Goal: Task Accomplishment & Management: Complete application form

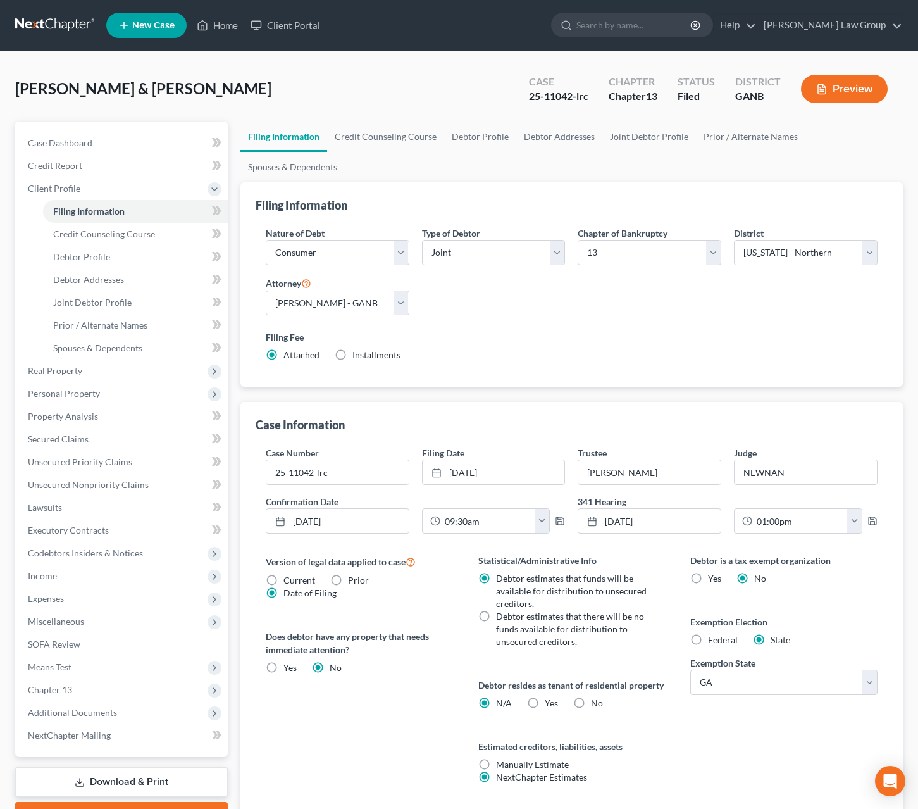
select select "1"
select select "3"
select select "19"
select select "0"
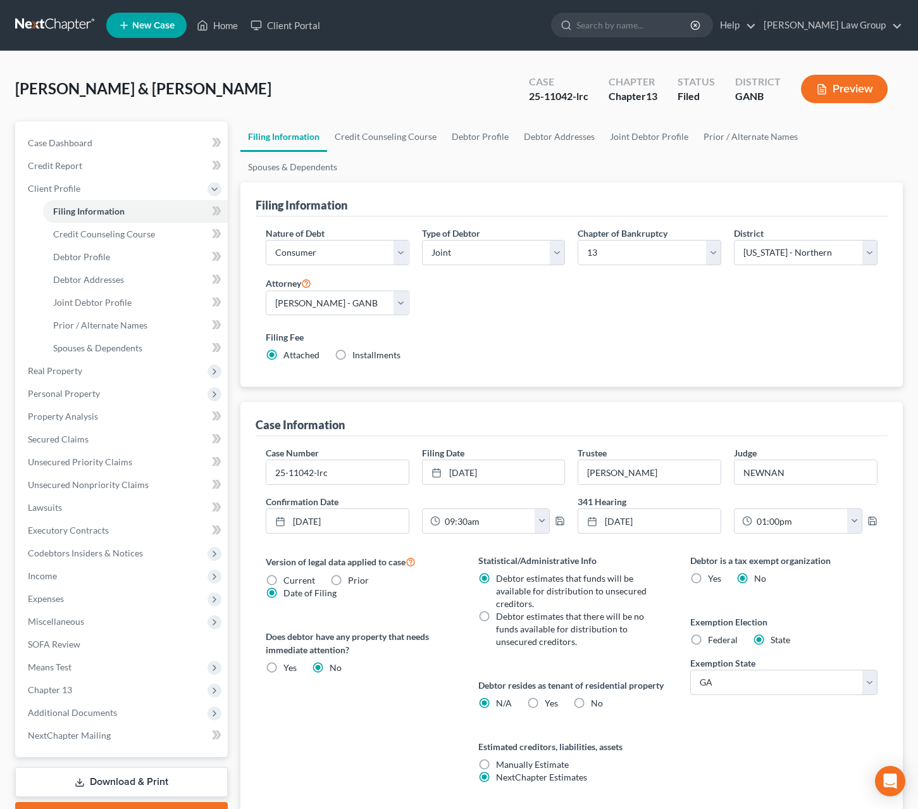
select select "10"
click at [660, 30] on input "search" at bounding box center [635, 24] width 116 height 23
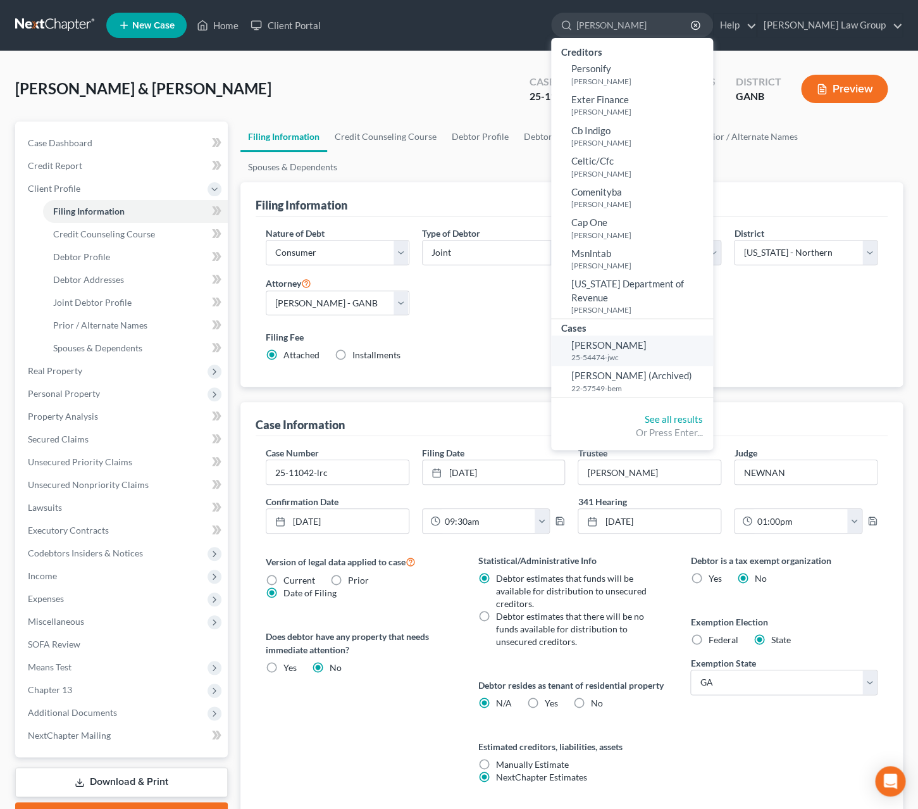
type input "perkins"
click at [668, 352] on small "25-54474-jwc" at bounding box center [641, 357] width 139 height 11
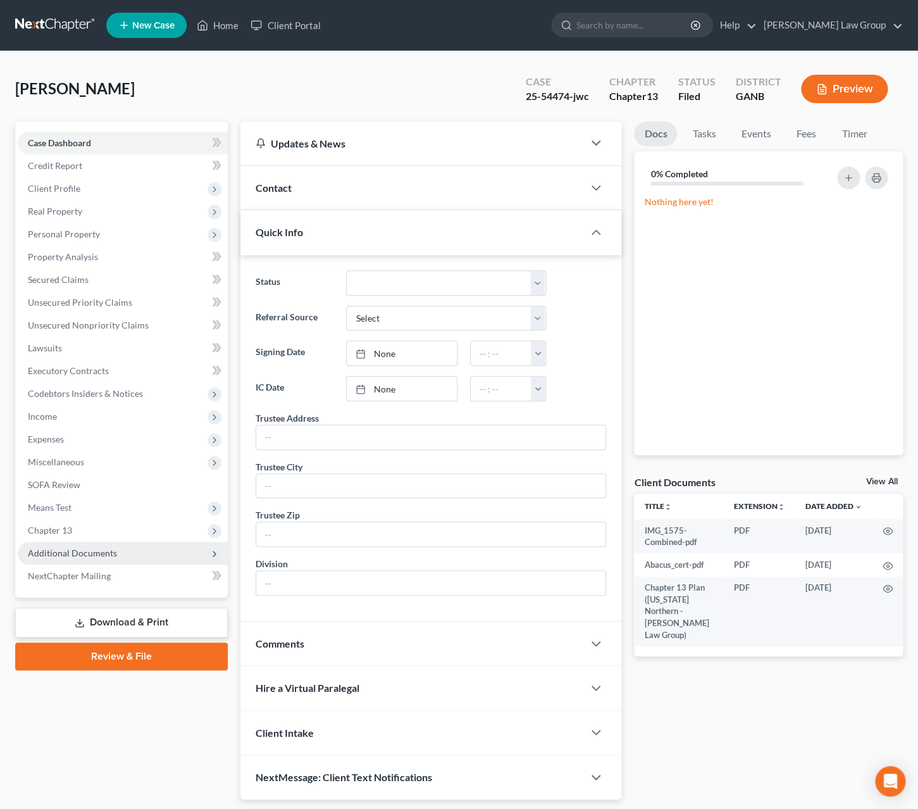
click at [122, 544] on span "Additional Documents" at bounding box center [123, 553] width 210 height 23
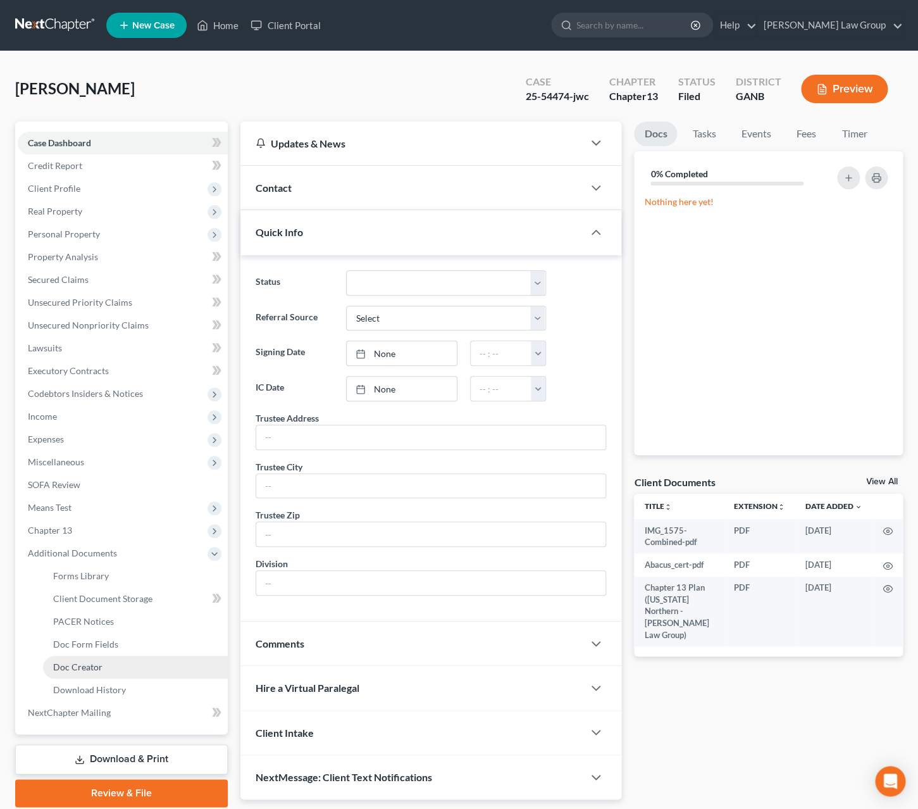
click at [127, 663] on link "Doc Creator" at bounding box center [135, 667] width 185 height 23
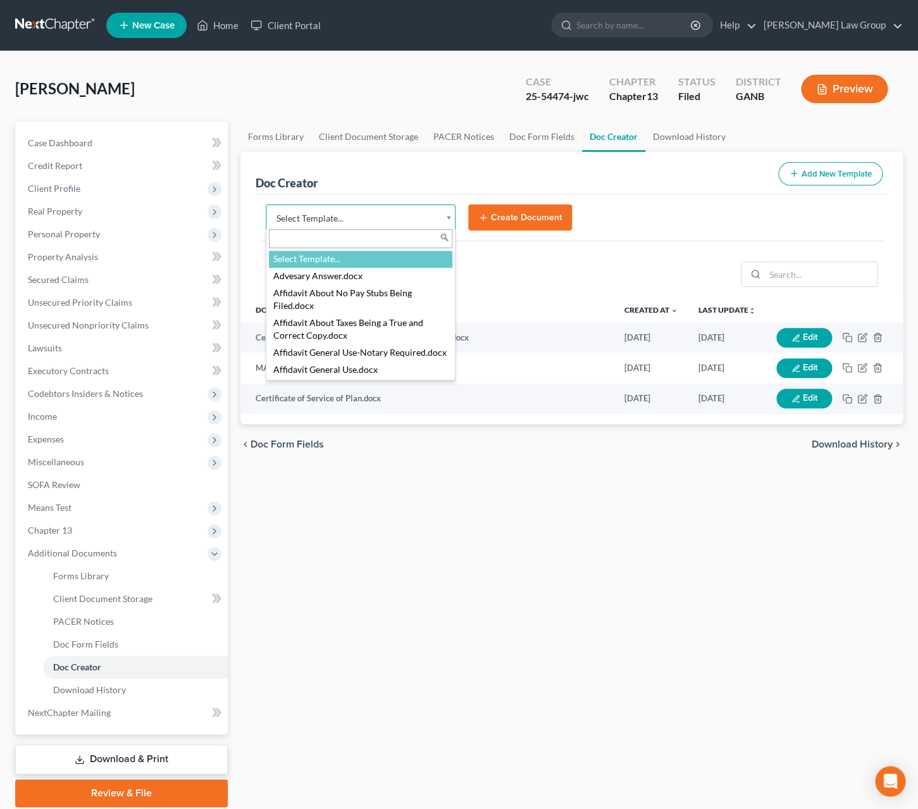
click at [450, 225] on body "Home New Case Client Portal [PERSON_NAME] Law Group [EMAIL_ADDRESS][DOMAIN_NAME…" at bounding box center [459, 427] width 918 height 855
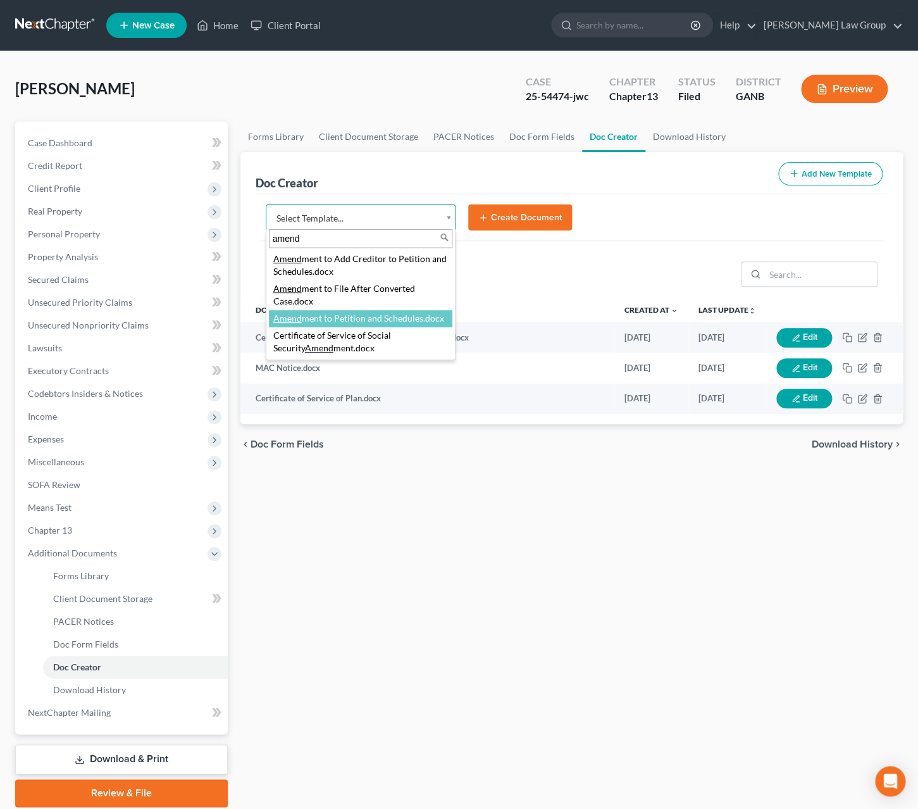
type input "amend"
select select "110999"
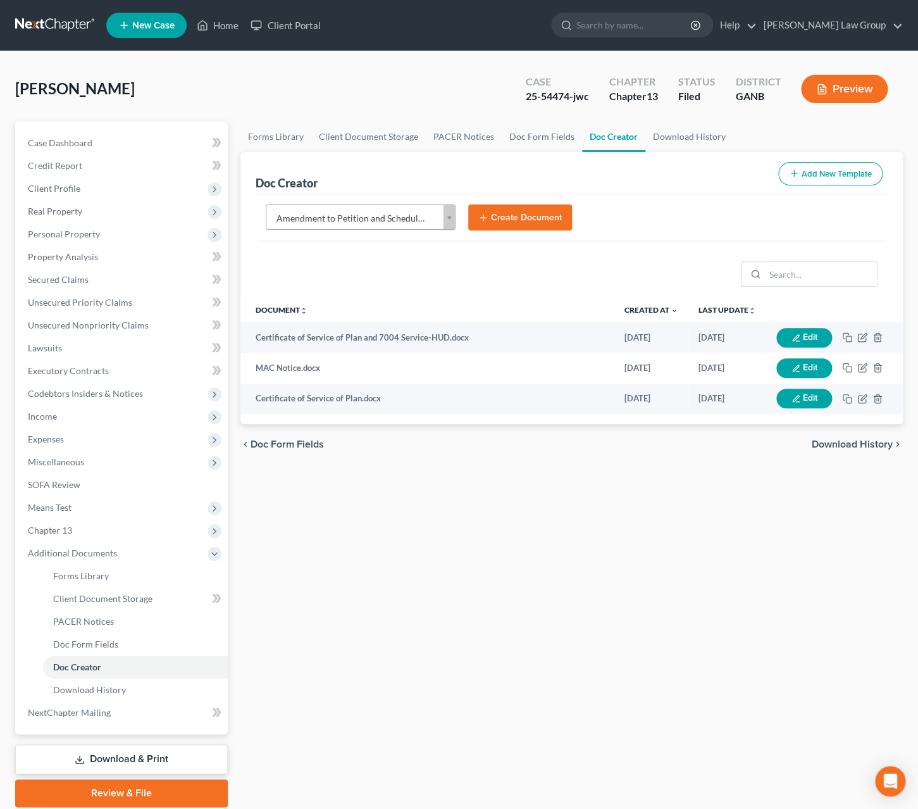
click at [506, 216] on button "Create Document" at bounding box center [520, 217] width 104 height 27
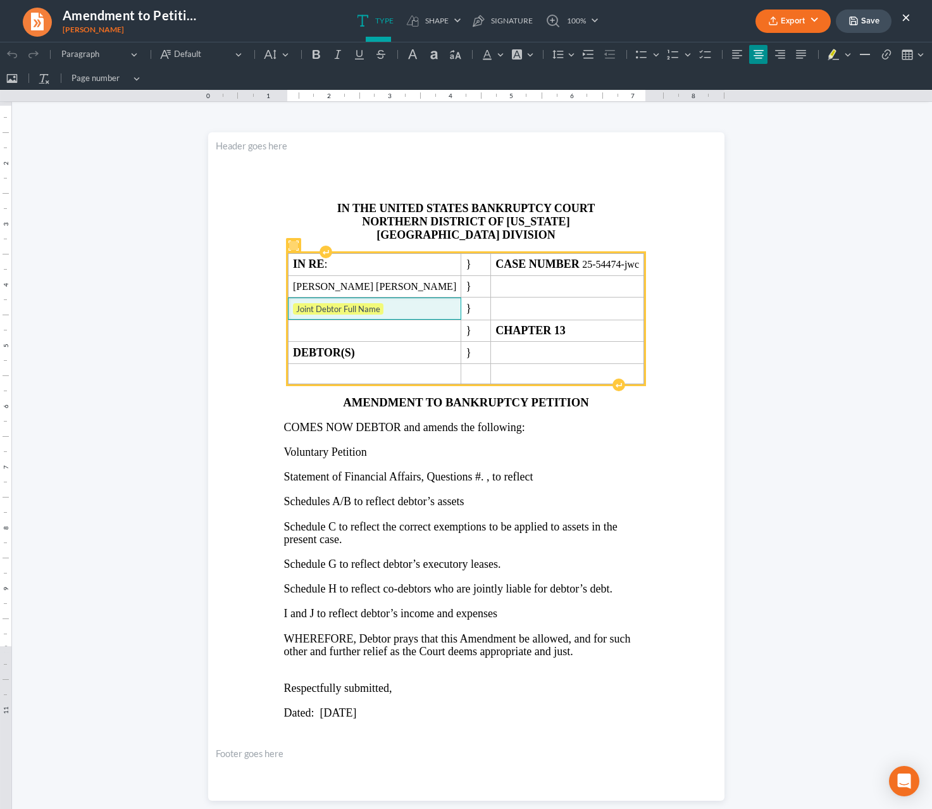
click at [401, 311] on span "Joint Debtor Full Name" at bounding box center [374, 309] width 163 height 13
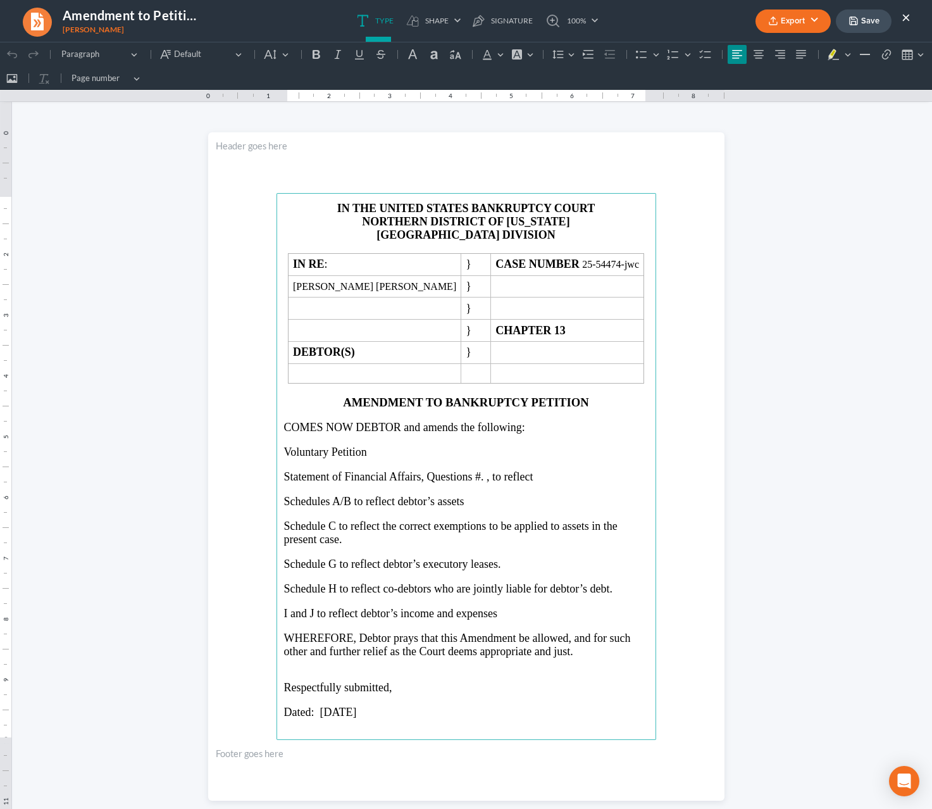
click at [554, 242] on p "Rich Text Editor, page-0-main" at bounding box center [466, 246] width 365 height 11
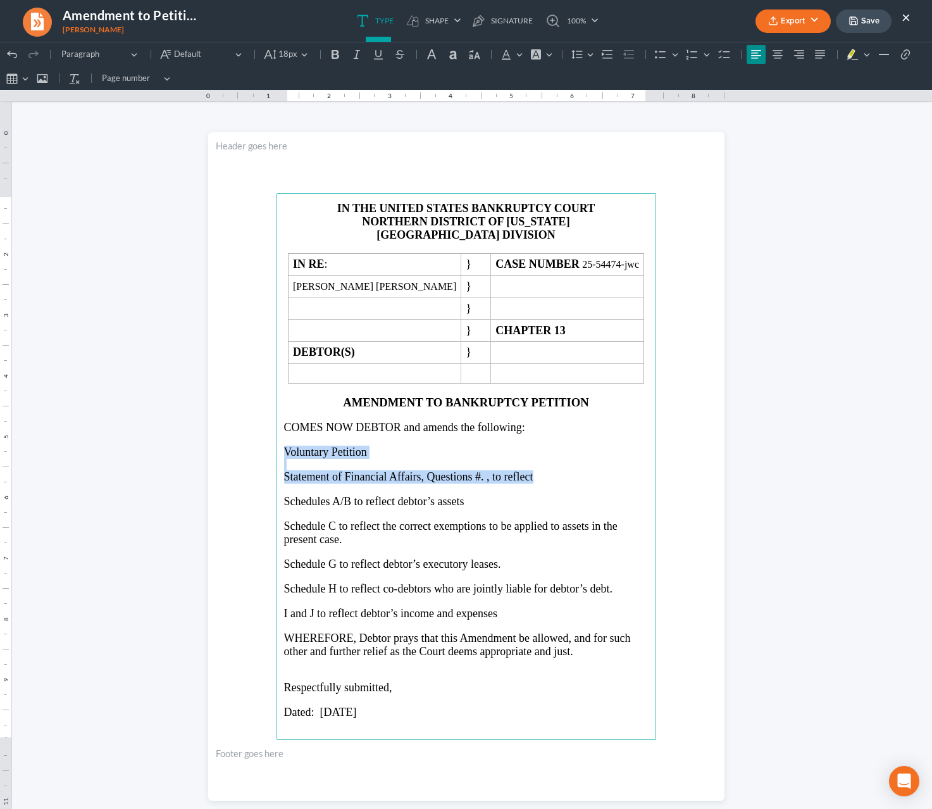
drag, startPoint x: 278, startPoint y: 461, endPoint x: 535, endPoint y: 489, distance: 257.9
click at [535, 489] on main "IN THE UNITED STATES BANKRUPTCY COURT NORTHERN DISTRICT OF GEORGIA ATLANTA DIVI…" at bounding box center [467, 466] width 380 height 547
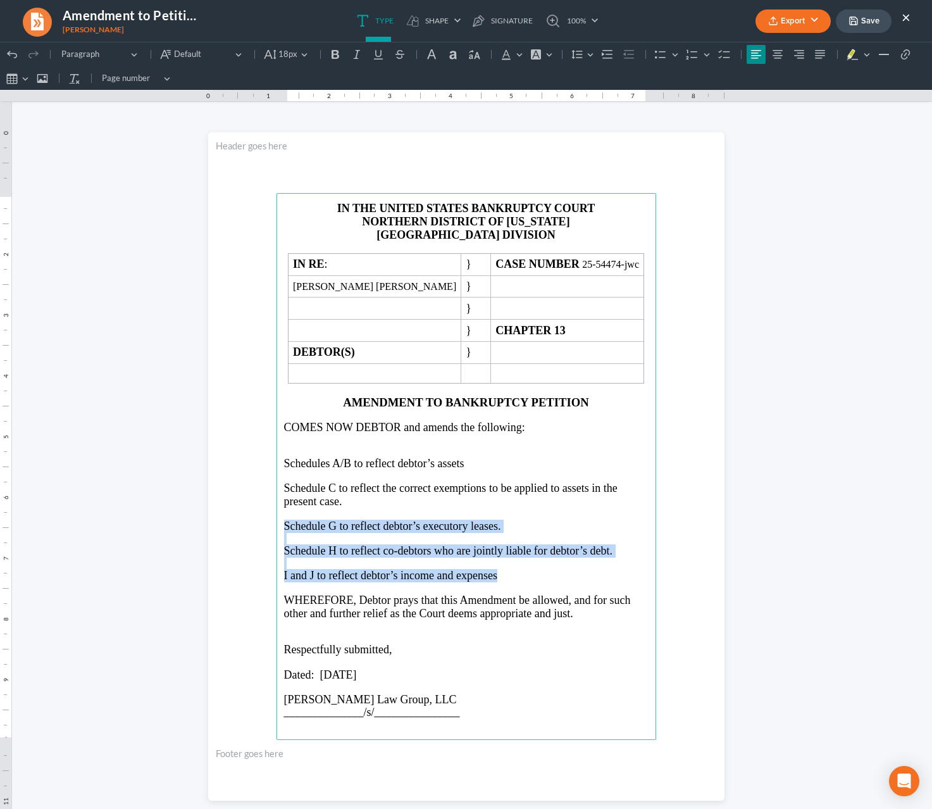
drag, startPoint x: 277, startPoint y: 530, endPoint x: 501, endPoint y: 585, distance: 230.7
click at [501, 585] on main "IN THE UNITED STATES BANKRUPTCY COURT NORTHERN DISTRICT OF GEORGIA ATLANTA DIVI…" at bounding box center [467, 466] width 380 height 547
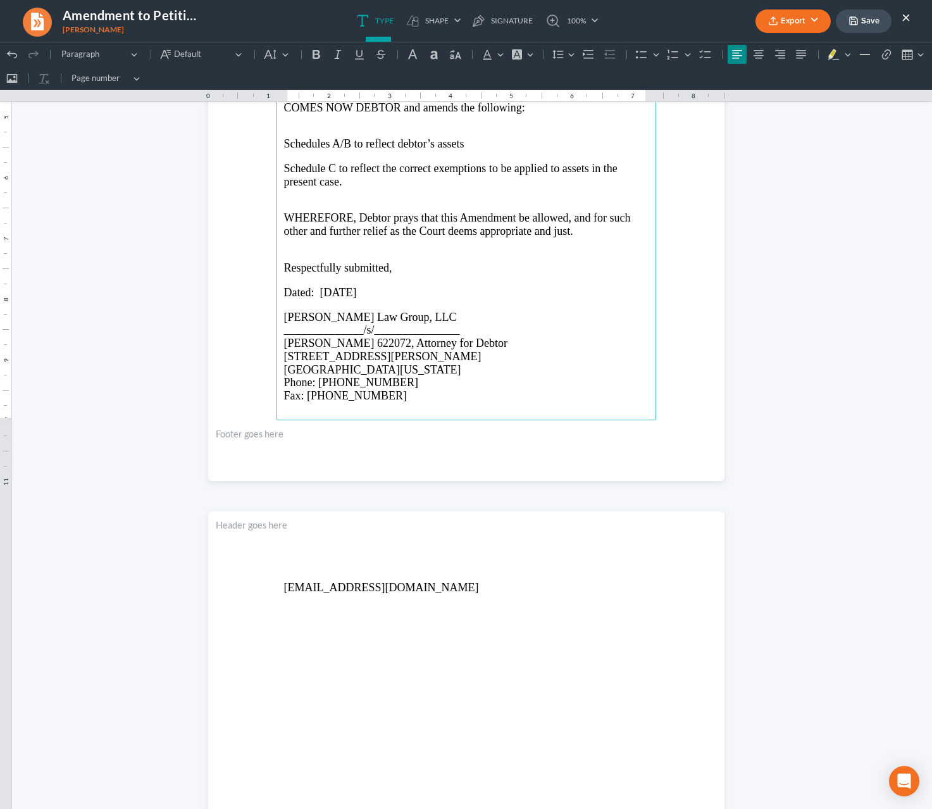
scroll to position [313, 0]
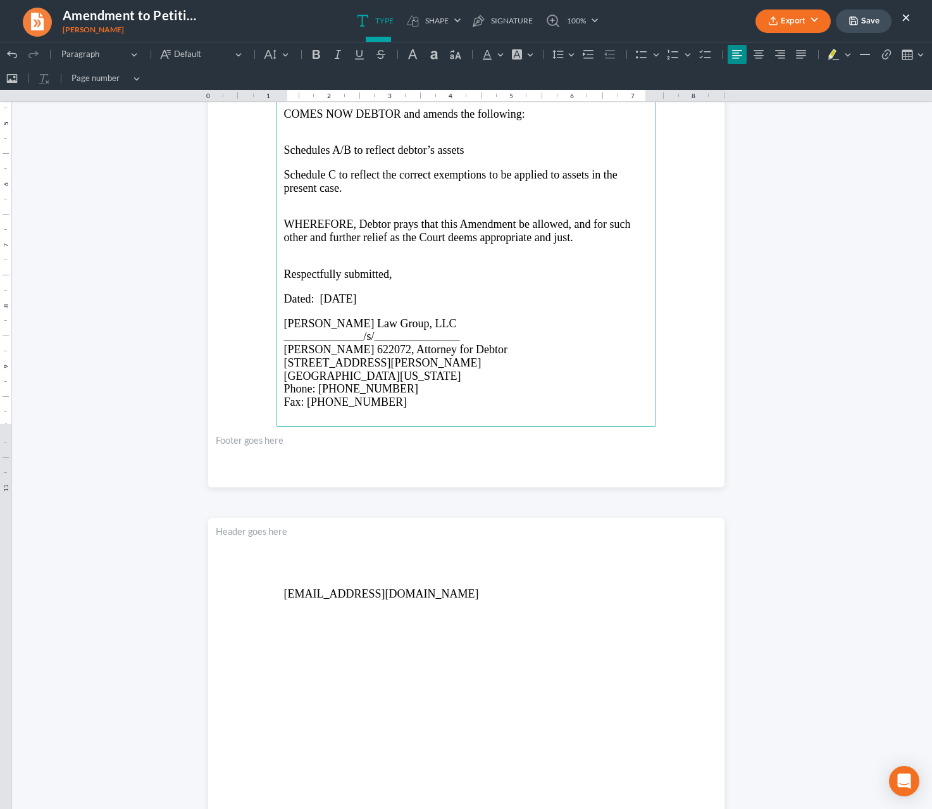
click at [277, 408] on main "IN THE UNITED STATES BANKRUPTCY COURT NORTHERN DISTRICT OF GEORGIA ATLANTA DIVI…" at bounding box center [467, 153] width 380 height 547
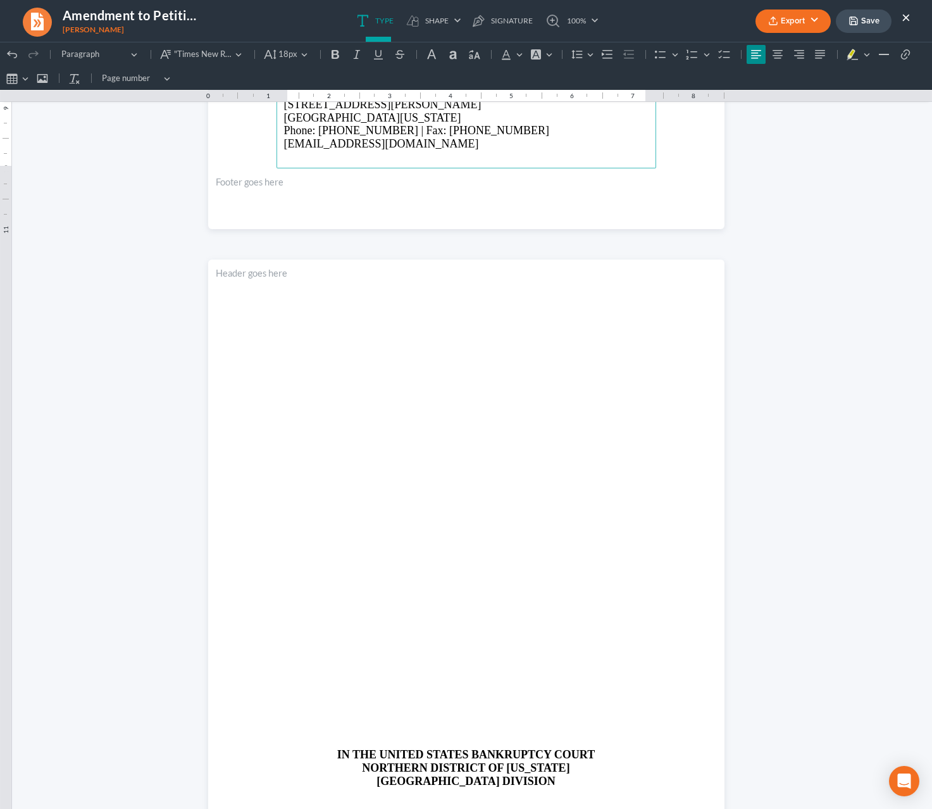
scroll to position [637, 0]
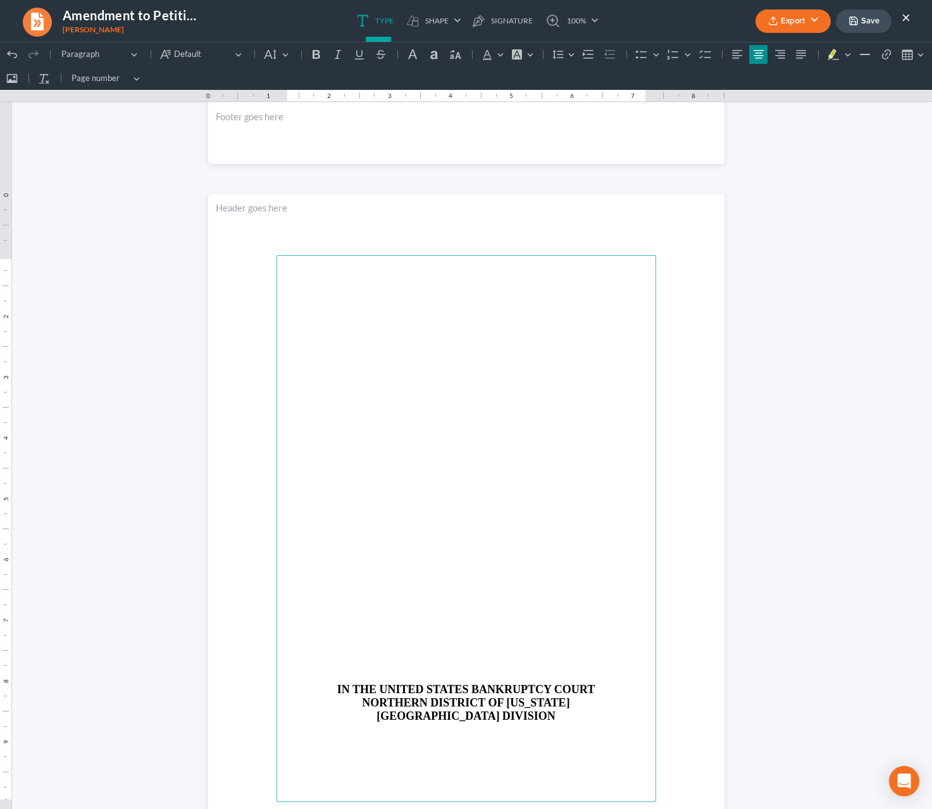
click at [497, 674] on p "Rich Text Editor, page-1-main" at bounding box center [466, 677] width 365 height 11
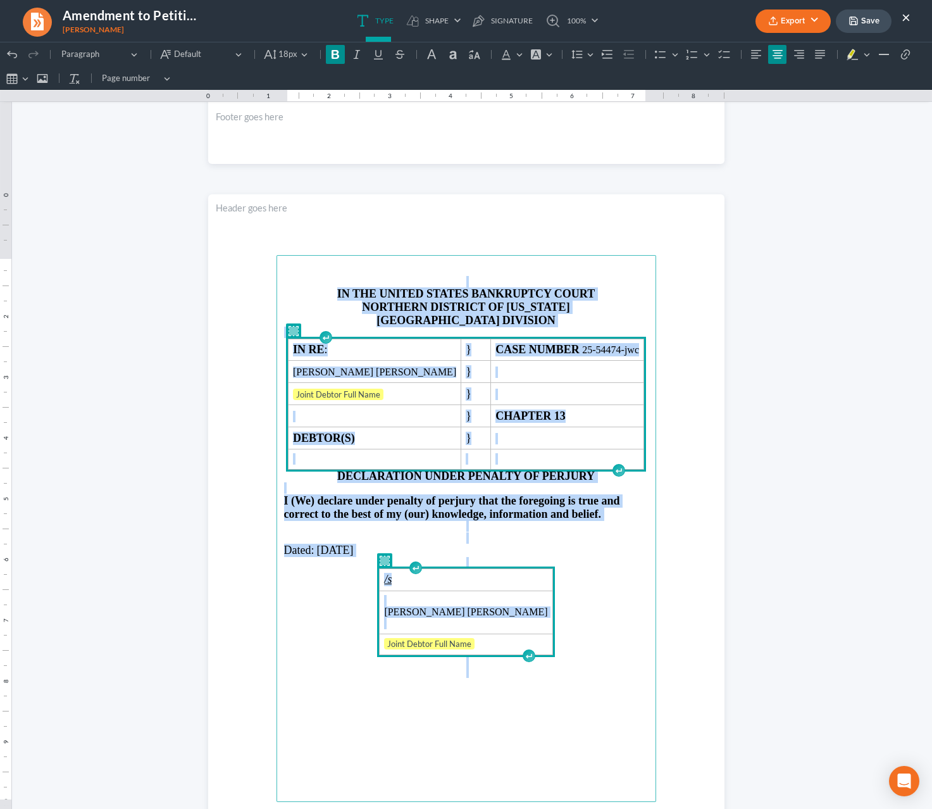
drag, startPoint x: 459, startPoint y: 283, endPoint x: 544, endPoint y: 691, distance: 416.5
click at [544, 691] on main "IN THE UNITED STATES BANKRUPTCY COURT NORTHERN DISTRICT OF GEORGIA ATLANTA DIVI…" at bounding box center [467, 528] width 380 height 547
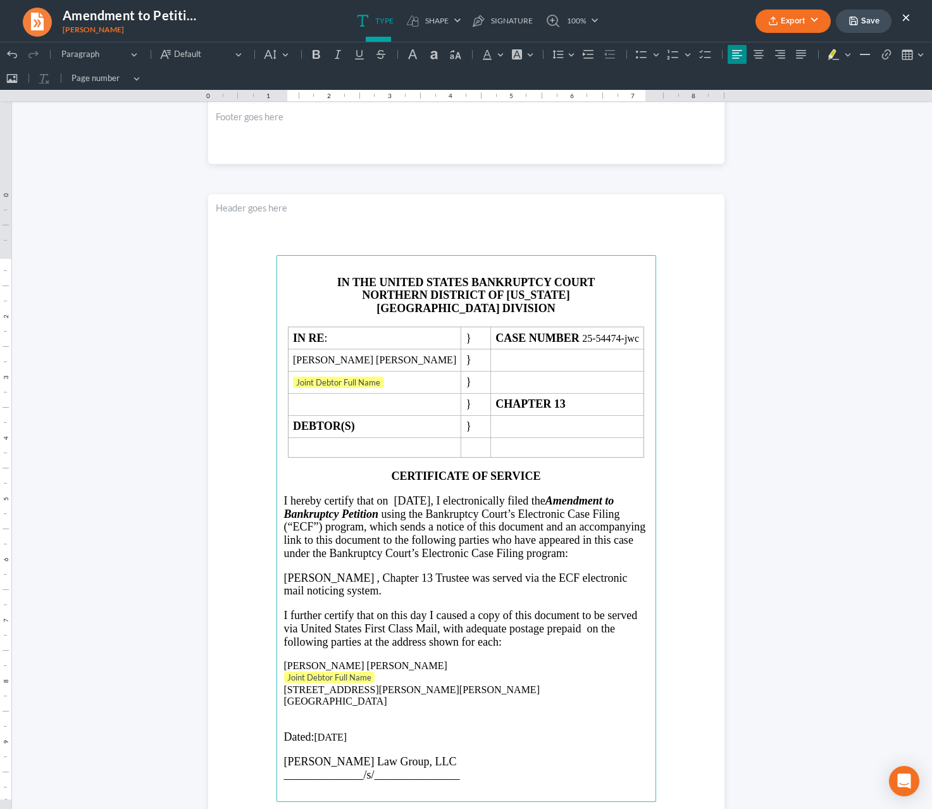
click at [378, 684] on p "Joint Debtor Full Name ⁠⁠⁠⁠⁠⁠⁠" at bounding box center [466, 678] width 365 height 13
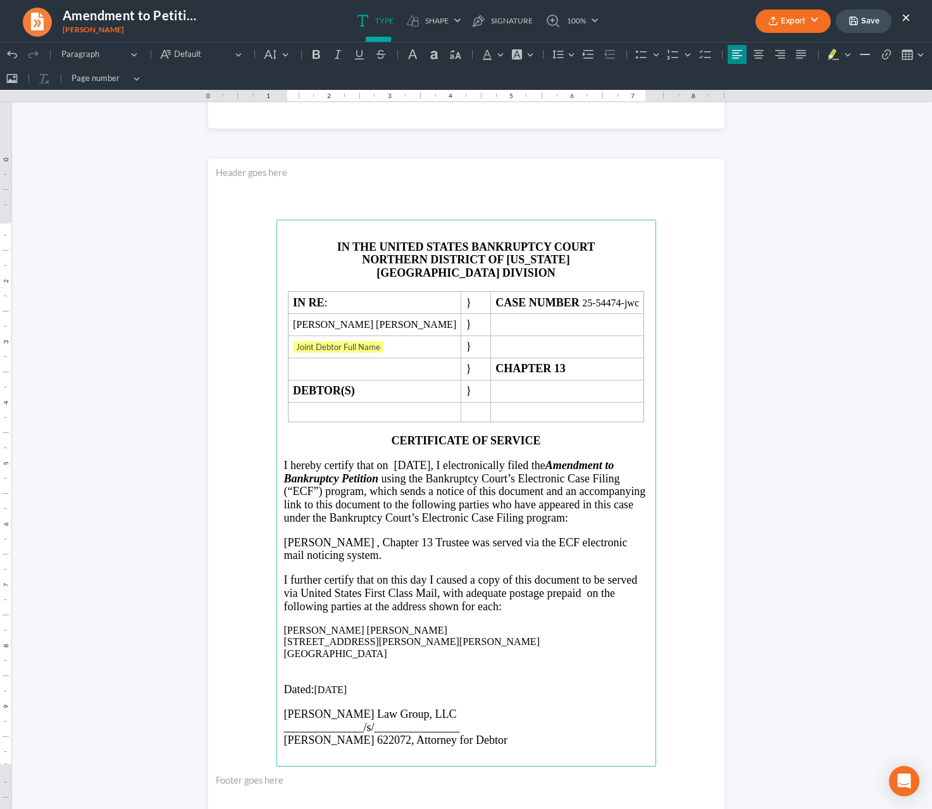
scroll to position [658, 0]
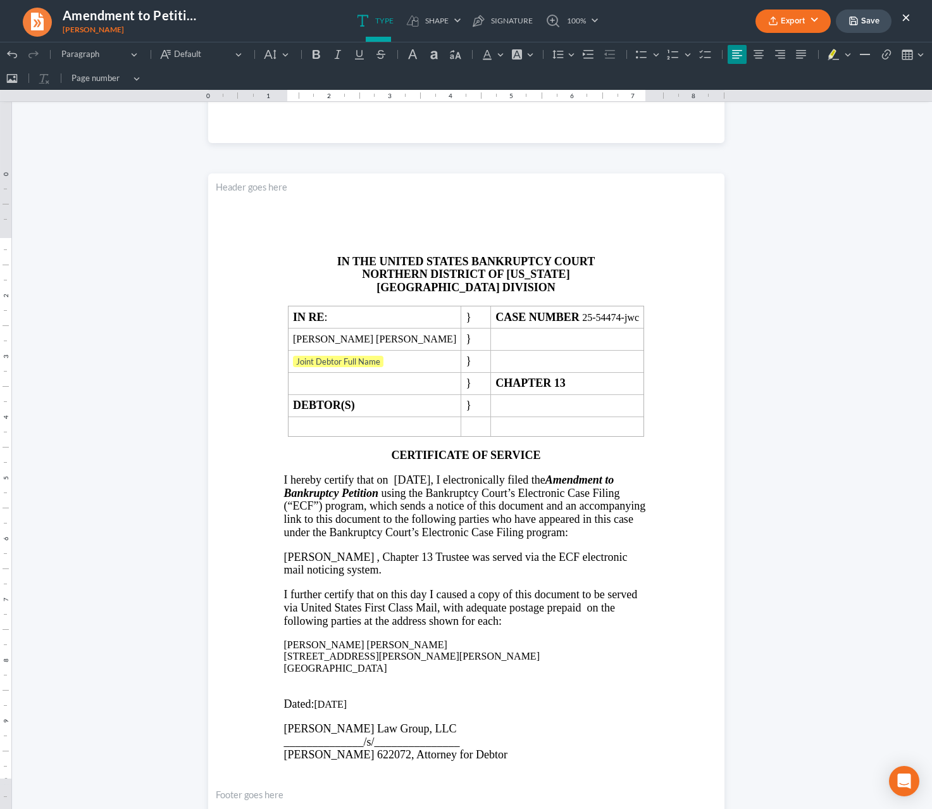
click at [815, 19] on button "Export" at bounding box center [793, 20] width 75 height 23
click at [780, 49] on link "PDF" at bounding box center [792, 51] width 98 height 22
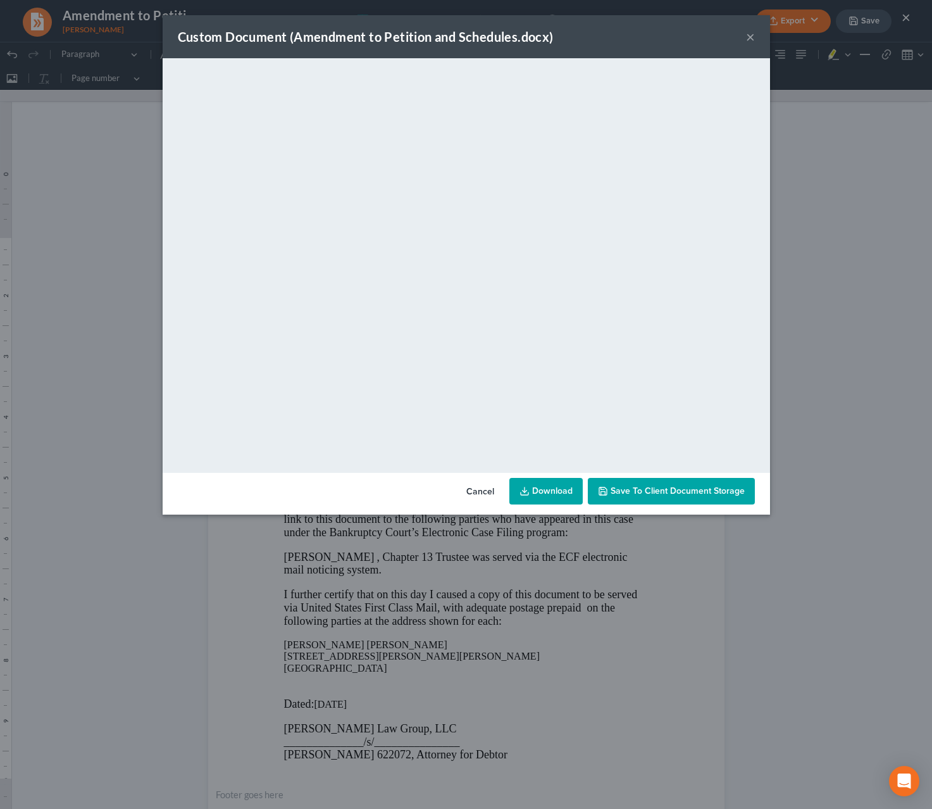
click at [533, 486] on link "Download" at bounding box center [545, 491] width 73 height 27
click at [748, 38] on button "×" at bounding box center [750, 36] width 9 height 15
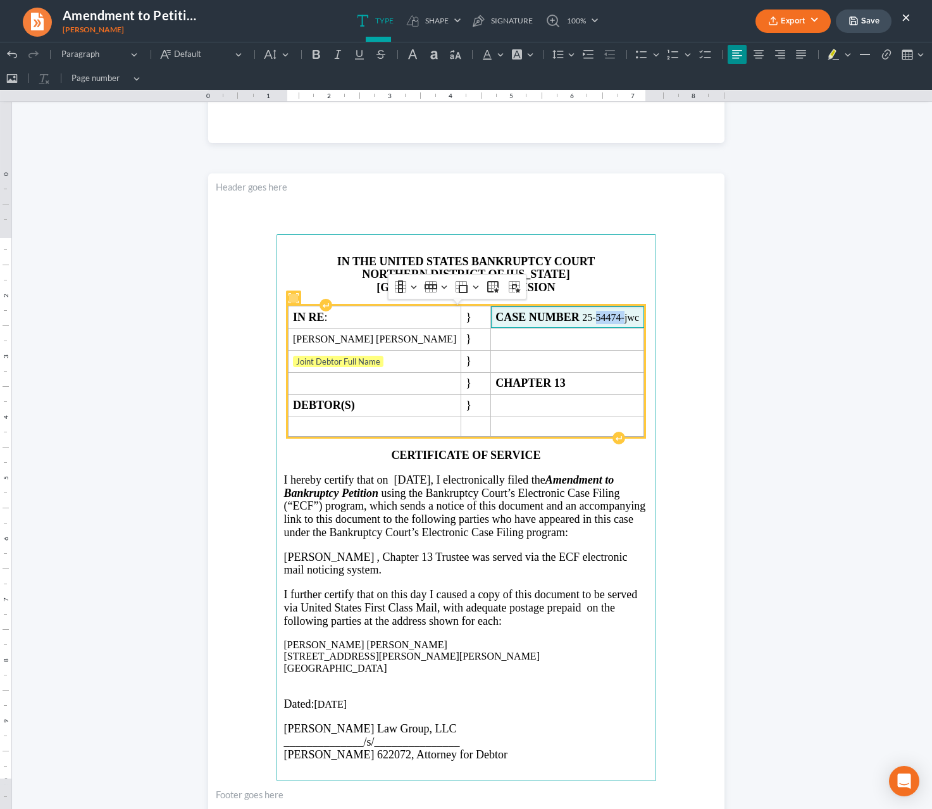
click at [577, 318] on span "CASE NUMBER 25-54474-jwc" at bounding box center [568, 317] width 144 height 13
click at [598, 316] on span "CASE NUMBER 25-54474-jwc" at bounding box center [568, 317] width 144 height 13
drag, startPoint x: 601, startPoint y: 319, endPoint x: 563, endPoint y: 320, distance: 38.0
click at [563, 320] on span "CASE NUMBER 25-54474-jwc" at bounding box center [568, 317] width 144 height 13
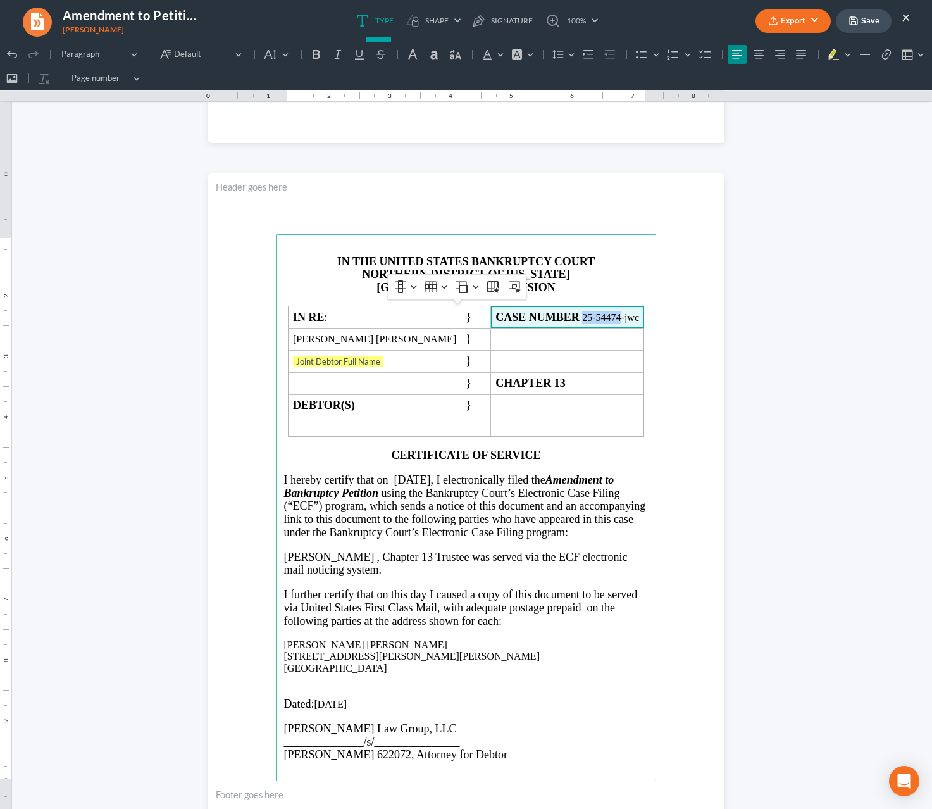
copy span "25-54474"
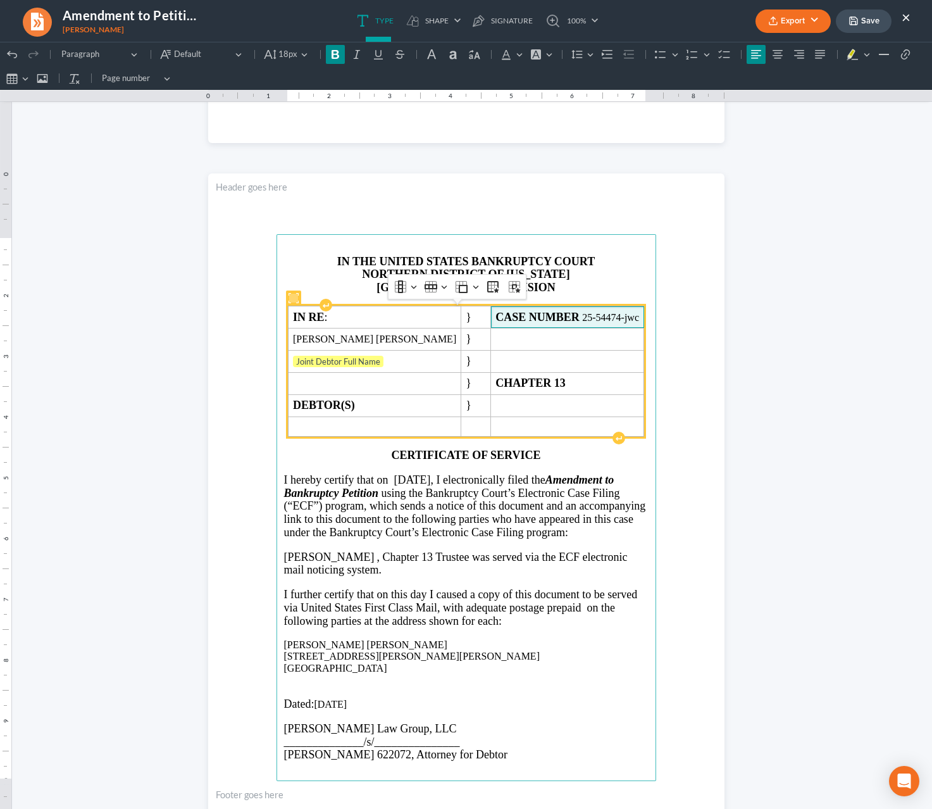
click at [589, 311] on td "CASE NUMBER 25-54474-jwc" at bounding box center [567, 317] width 153 height 22
drag, startPoint x: 601, startPoint y: 319, endPoint x: 564, endPoint y: 321, distance: 37.4
click at [564, 321] on span "CASE NUMBER 25-54474-jwc" at bounding box center [568, 317] width 144 height 13
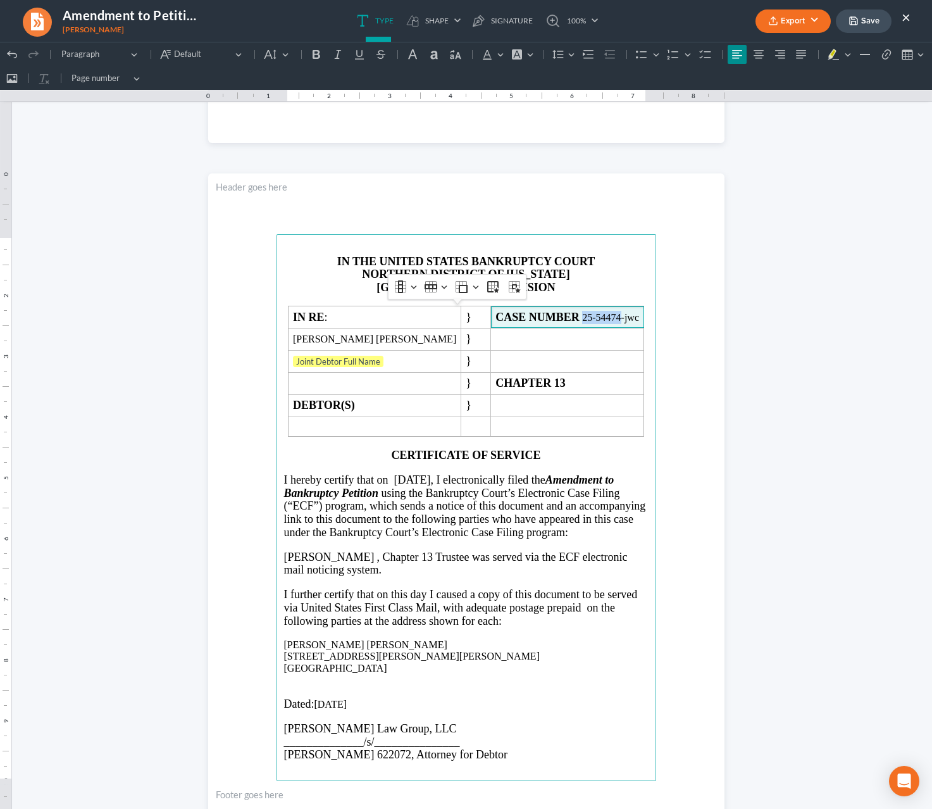
copy span "25-54474"
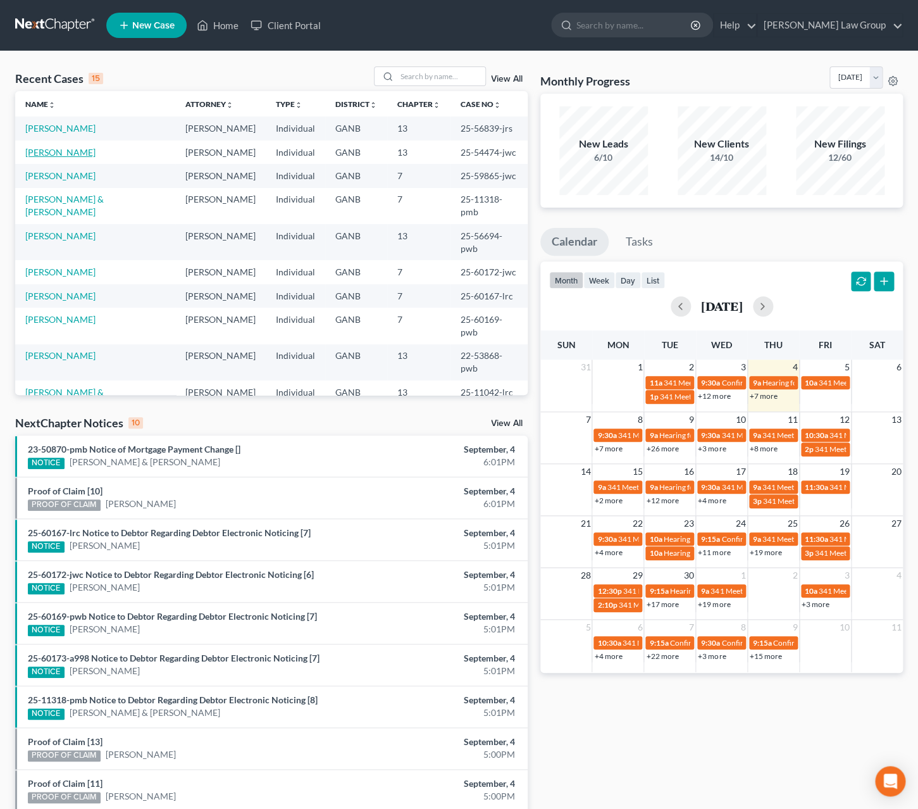
click at [56, 154] on link "[PERSON_NAME]" at bounding box center [60, 152] width 70 height 11
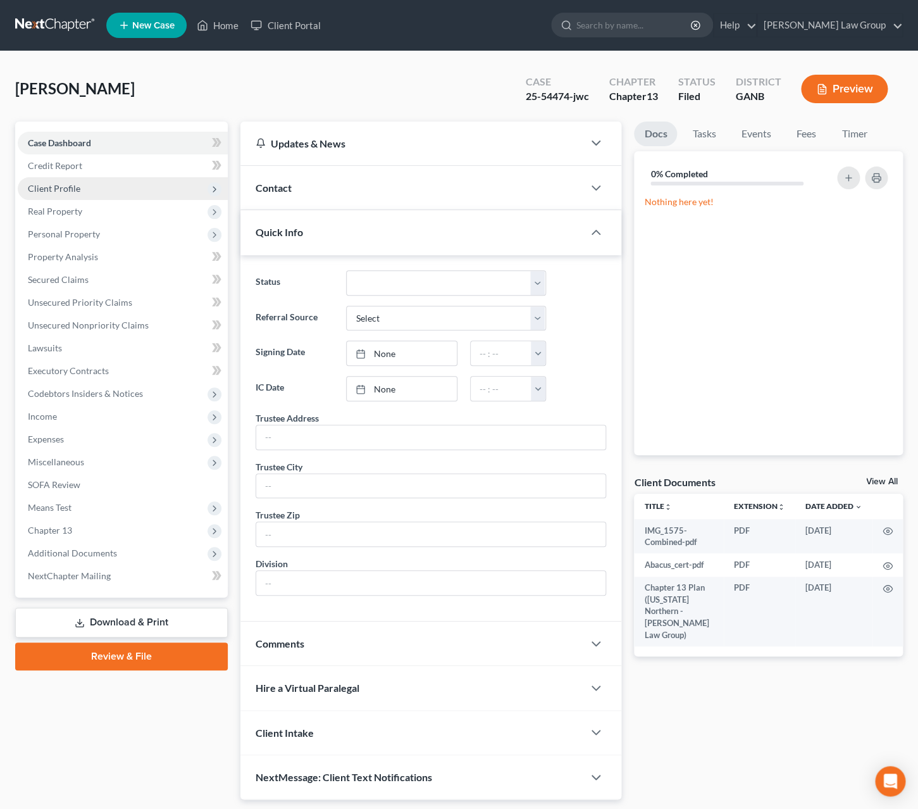
click at [54, 193] on span "Client Profile" at bounding box center [54, 188] width 53 height 11
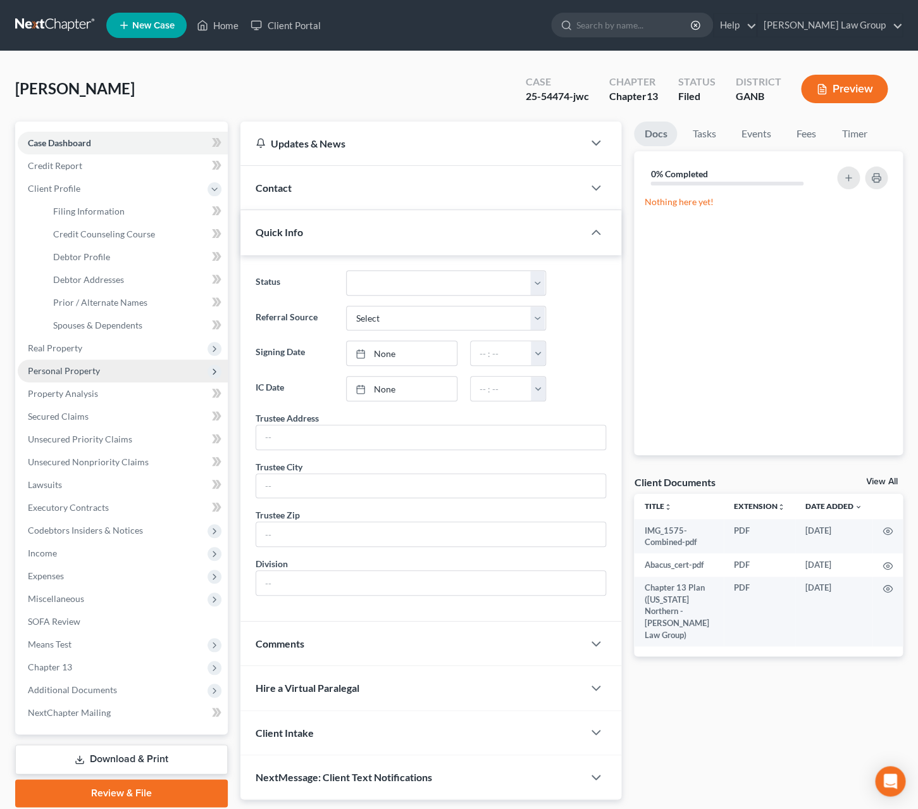
click at [116, 375] on span "Personal Property" at bounding box center [123, 370] width 210 height 23
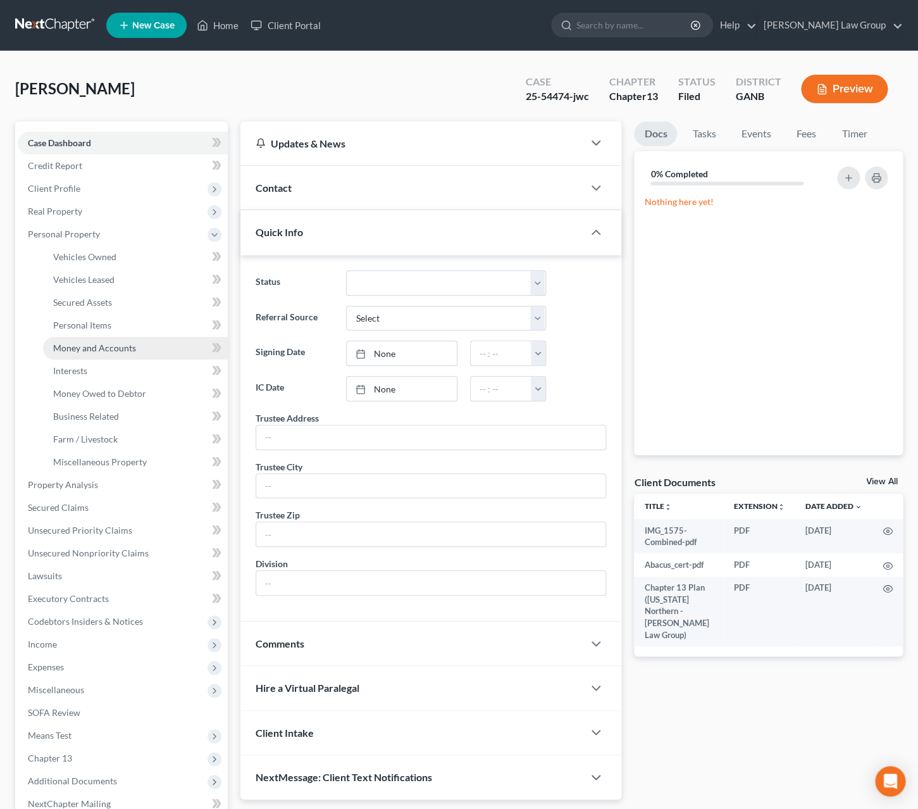
click at [121, 346] on span "Money and Accounts" at bounding box center [94, 347] width 83 height 11
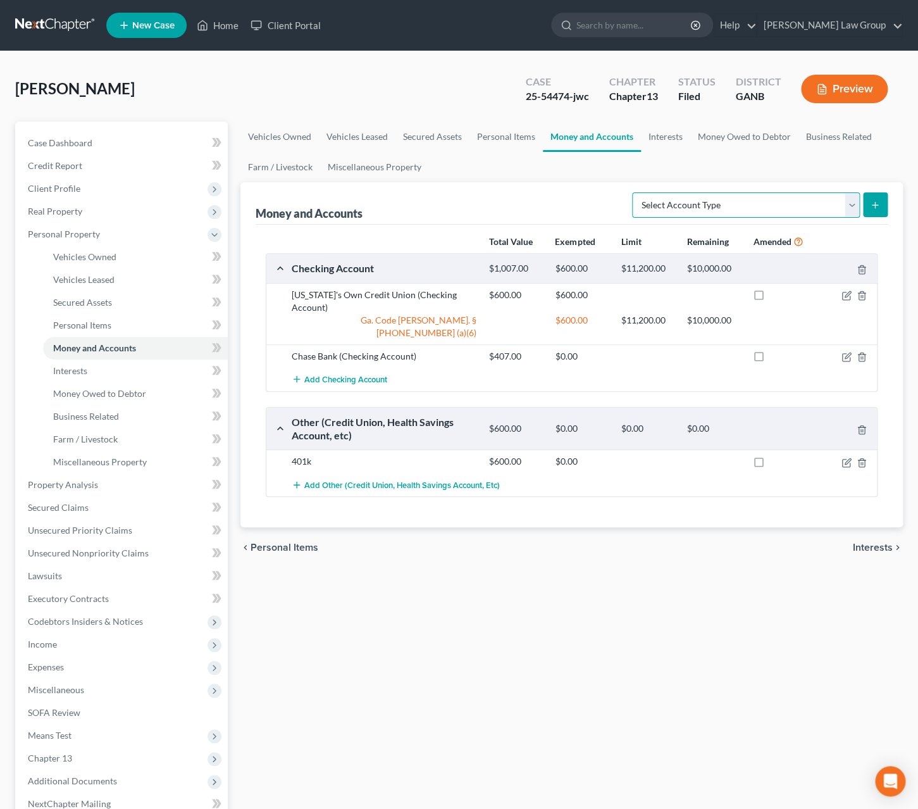
click at [632, 192] on select "Select Account Type Brokerage Cash on Hand Certificates of Deposit Checking Acc…" at bounding box center [746, 204] width 228 height 25
select select "checking"
click option "Checking Account" at bounding box center [0, 0] width 0 height 0
click at [877, 207] on icon "submit" at bounding box center [875, 205] width 10 height 10
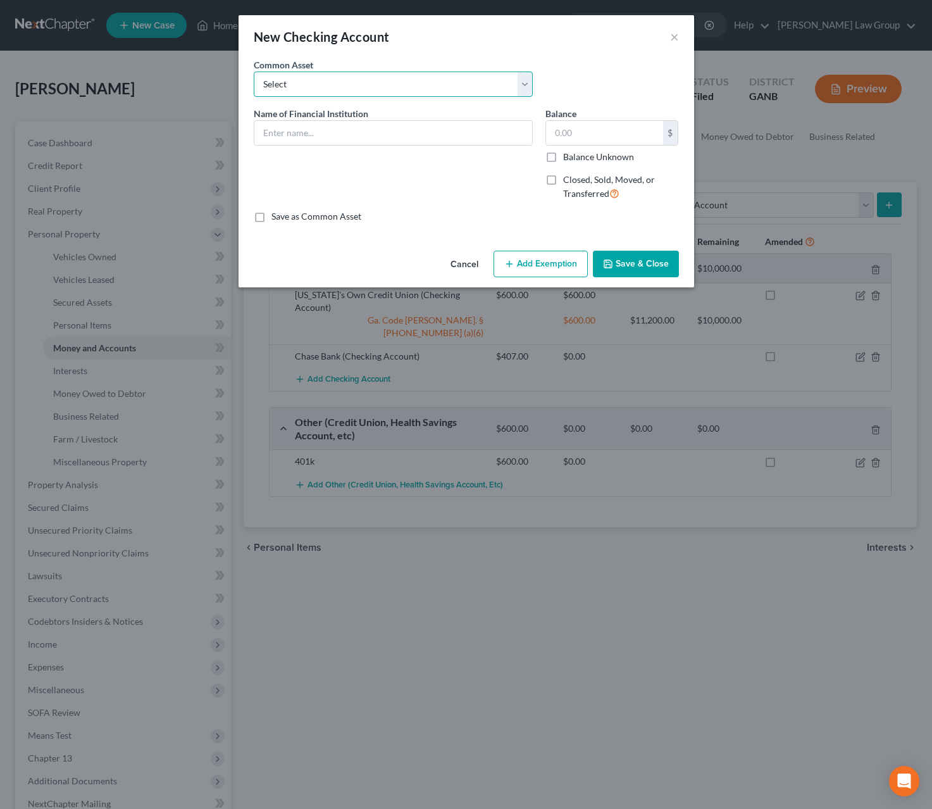
click at [254, 72] on select "Select PLATINUM FEDERAL CREDIT UNION UNITED COMMUNITY BANK Truist PNC Bank Navy…" at bounding box center [393, 84] width 279 height 25
select select "7"
click option "Chase Bank" at bounding box center [0, 0] width 0 height 0
type input "Chase Bank"
drag, startPoint x: 599, startPoint y: 139, endPoint x: 594, endPoint y: 133, distance: 8.1
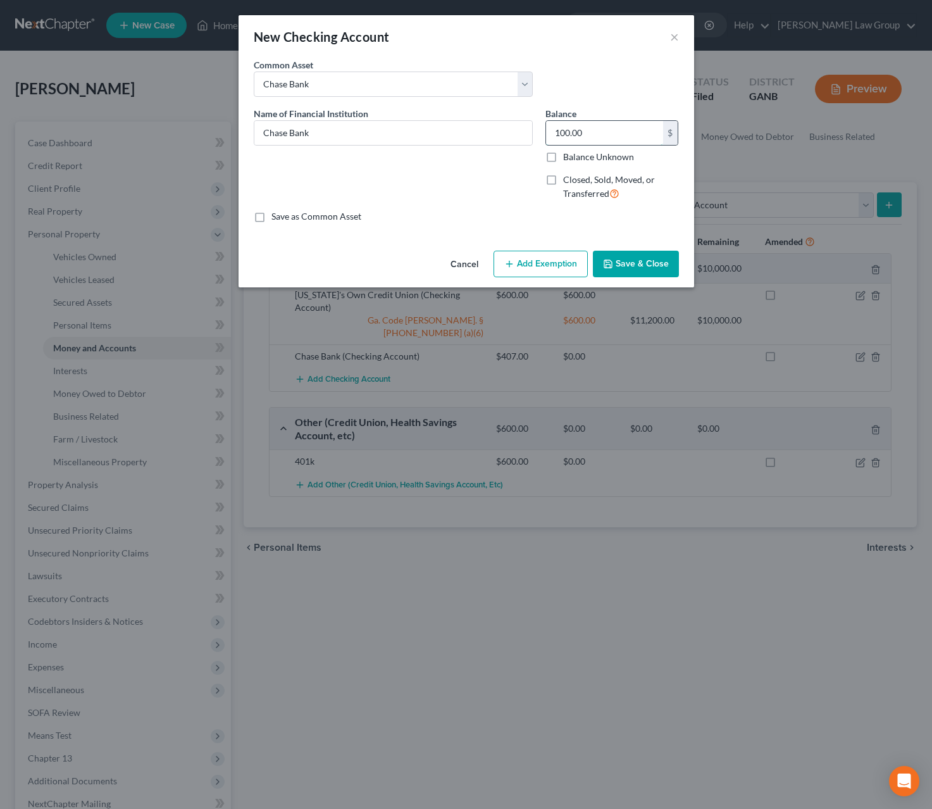
click at [594, 133] on input "100.00" at bounding box center [604, 133] width 117 height 24
type input "407"
click at [556, 268] on button "Add Exemption" at bounding box center [541, 264] width 94 height 27
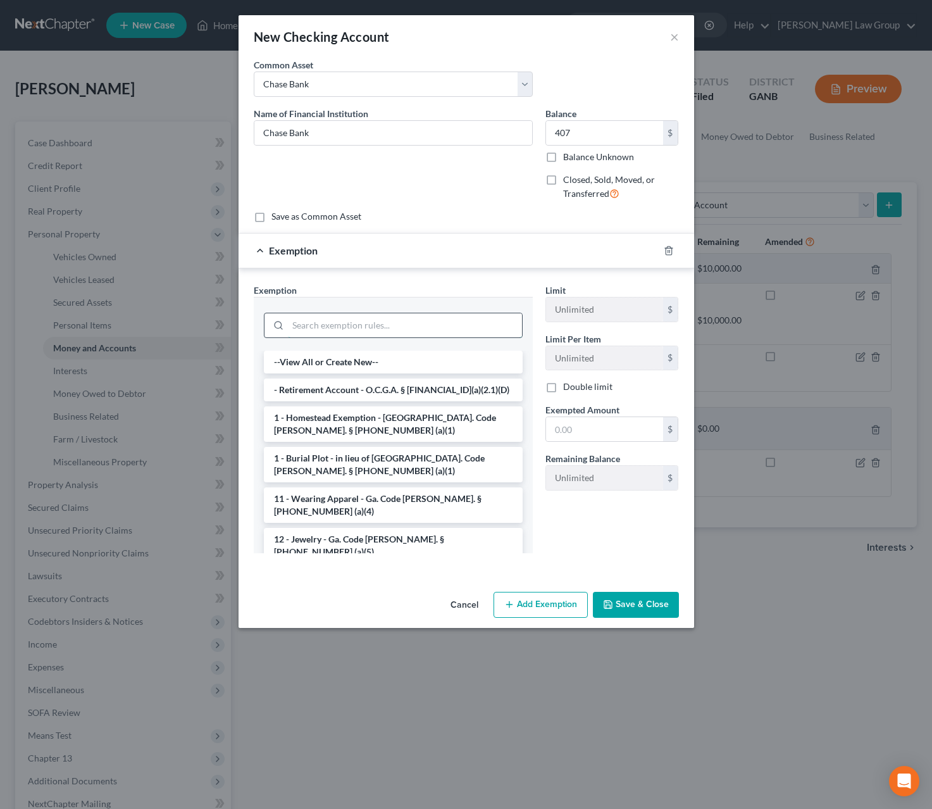
click at [438, 325] on input "search" at bounding box center [405, 325] width 234 height 24
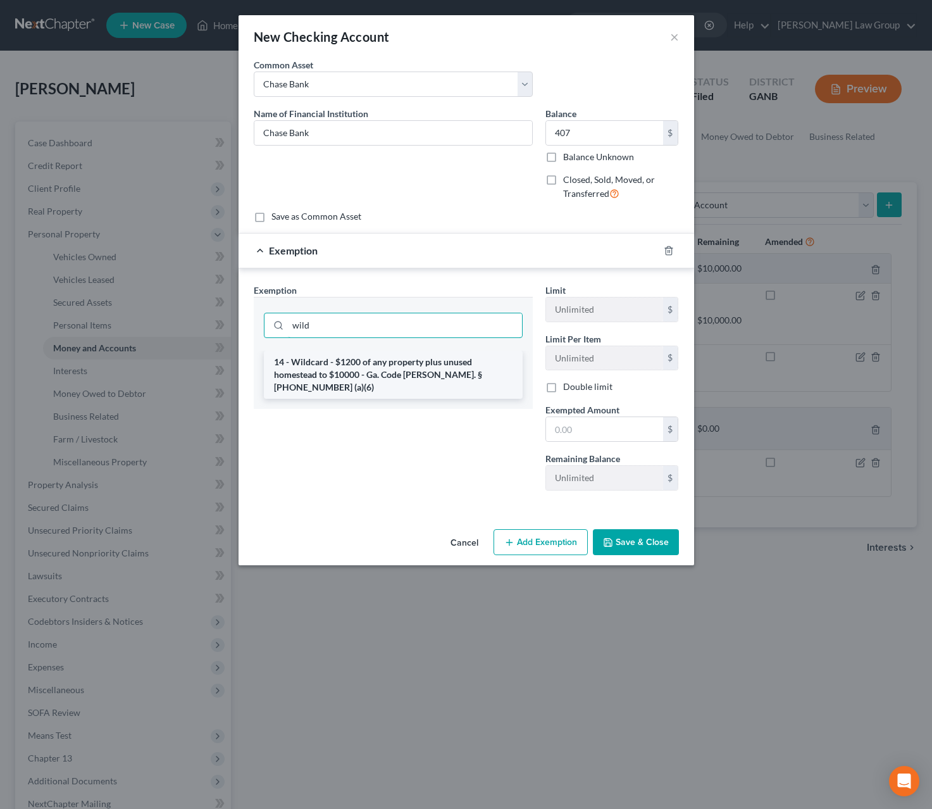
type input "wild"
click at [438, 366] on li "14 - Wildcard - $1200 of any property plus unused homestead to $10000 - Ga. Cod…" at bounding box center [393, 375] width 259 height 48
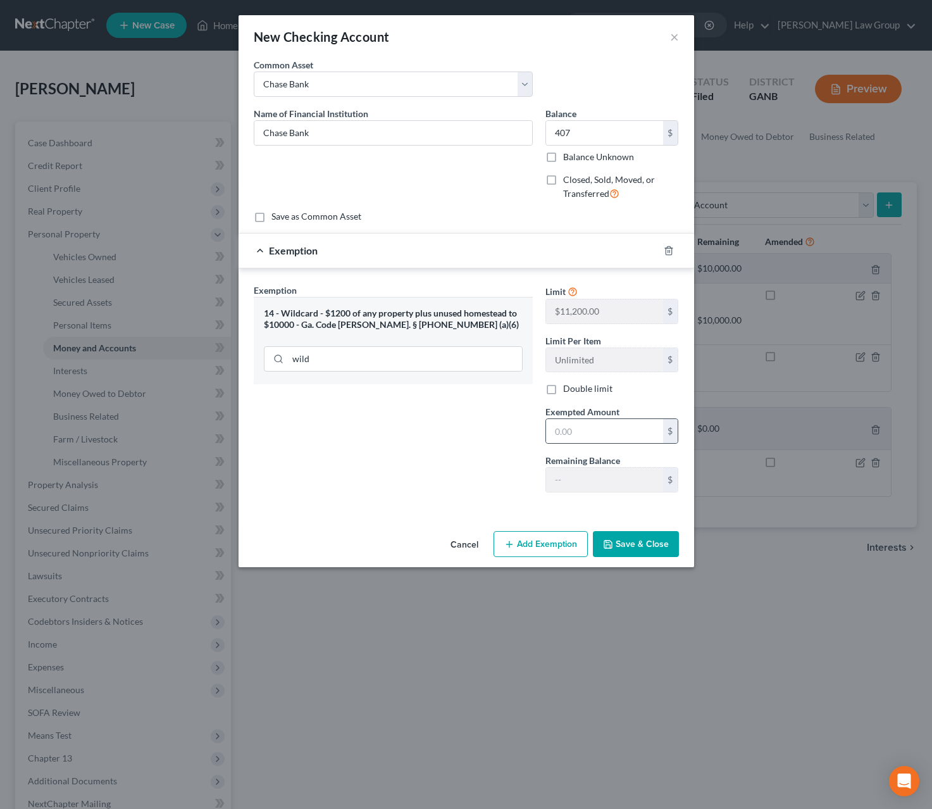
click at [592, 423] on div "$" at bounding box center [613, 430] width 134 height 25
click at [592, 431] on input "text" at bounding box center [604, 431] width 117 height 24
type input "407"
click at [613, 546] on icon "button" at bounding box center [608, 544] width 10 height 10
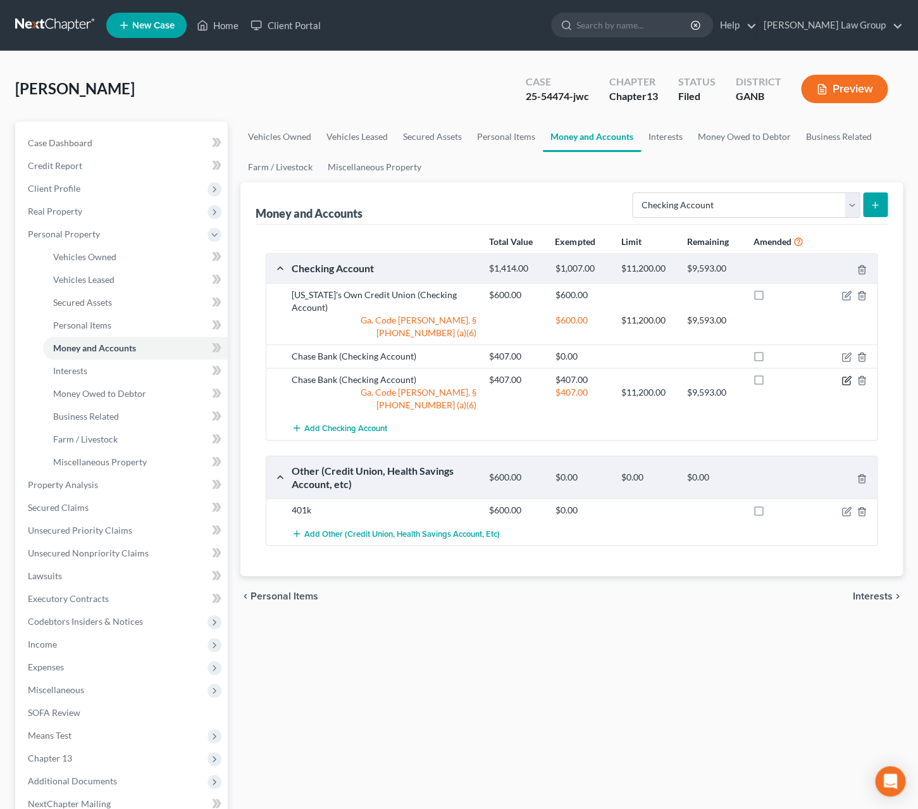
click at [845, 375] on icon "button" at bounding box center [847, 380] width 10 height 10
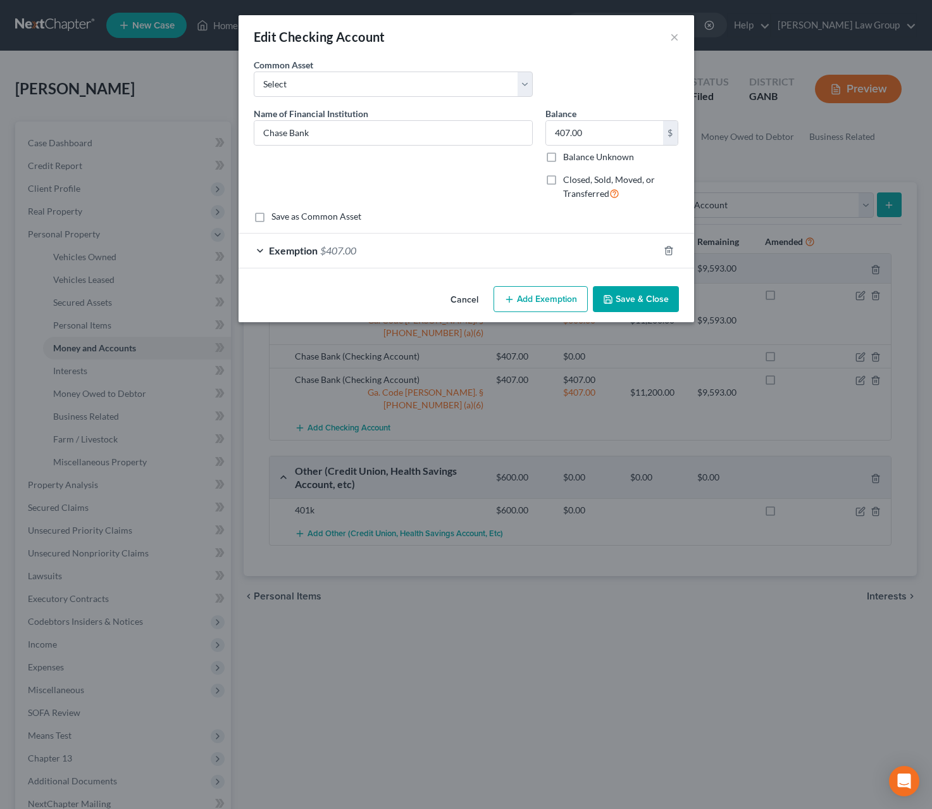
click at [397, 251] on div "Exemption $407.00" at bounding box center [449, 251] width 420 height 34
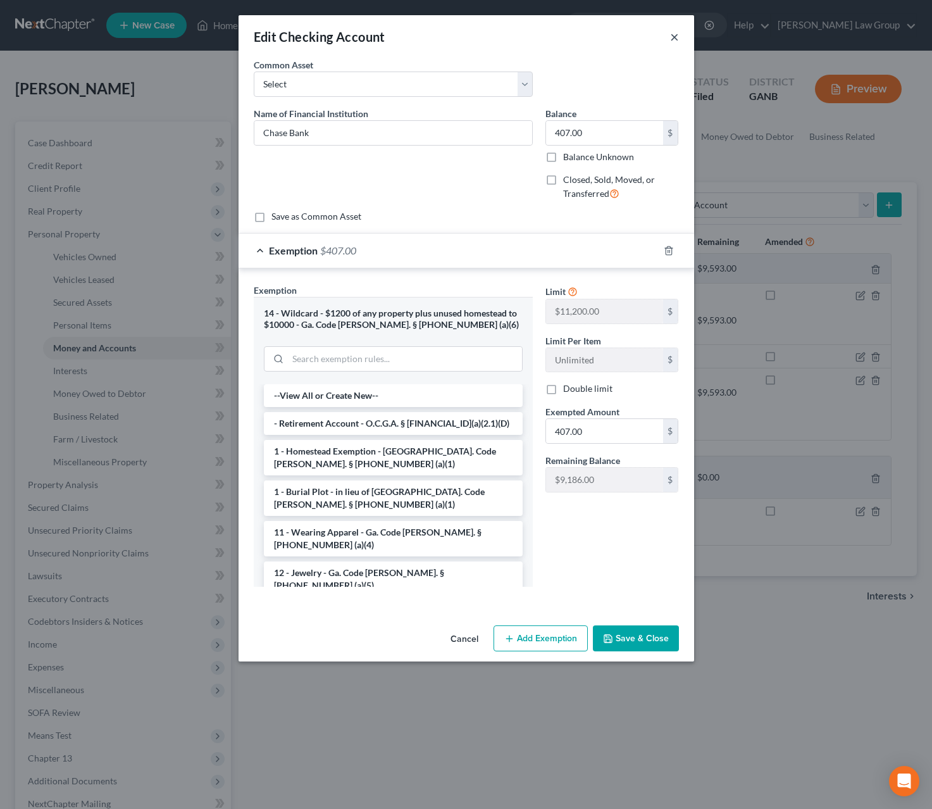
click at [673, 39] on button "×" at bounding box center [674, 36] width 9 height 15
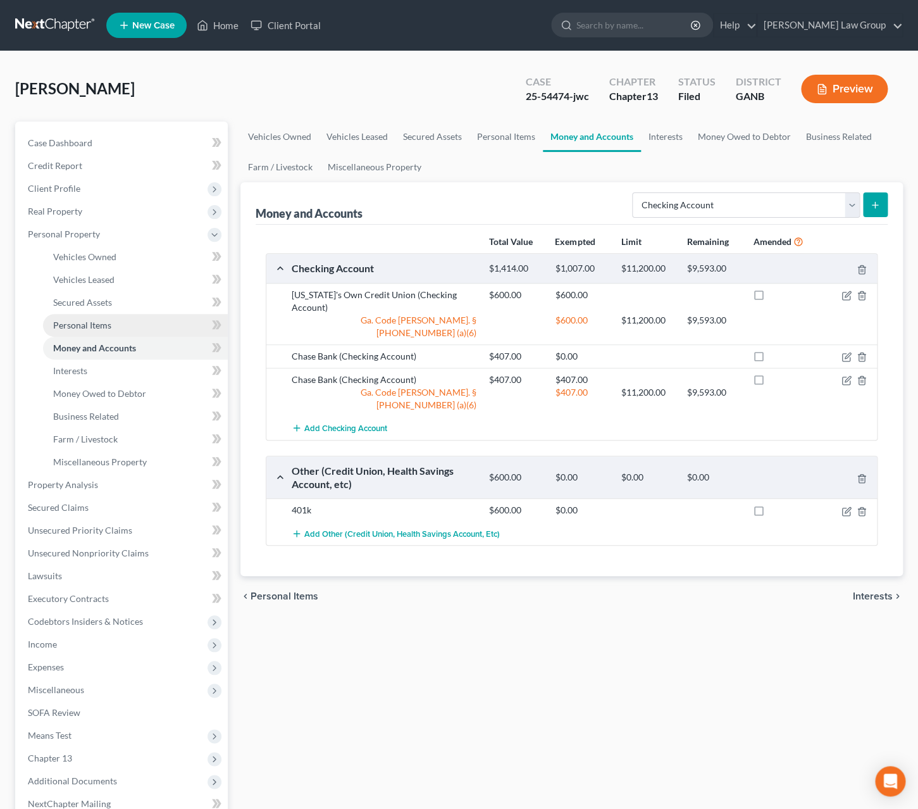
click at [109, 330] on span "Personal Items" at bounding box center [82, 325] width 58 height 11
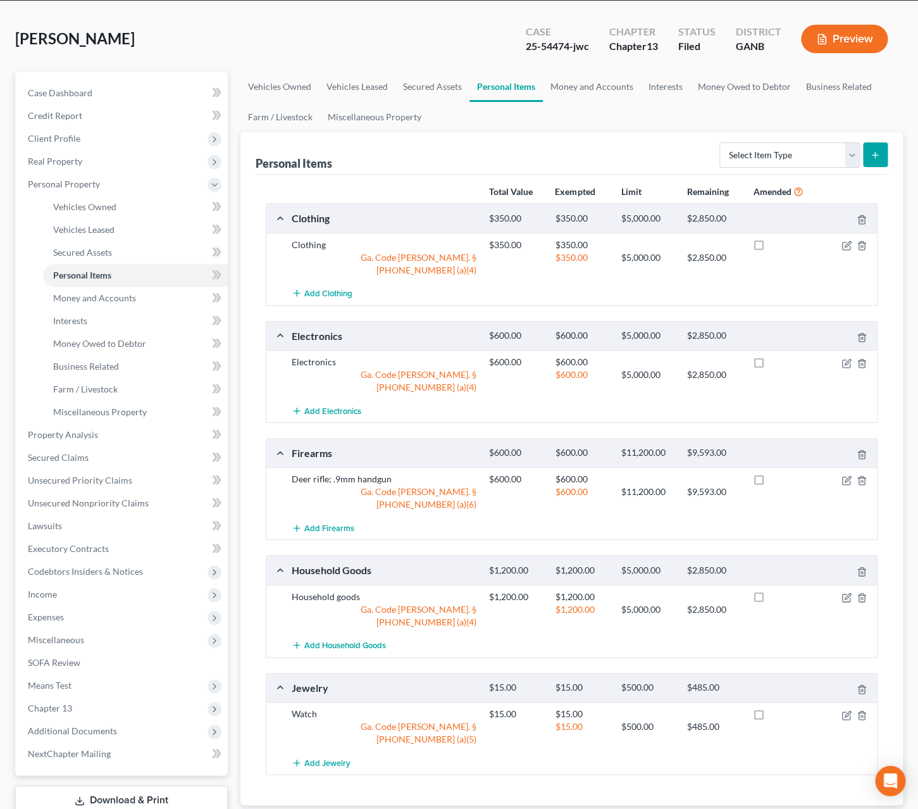
scroll to position [52, 0]
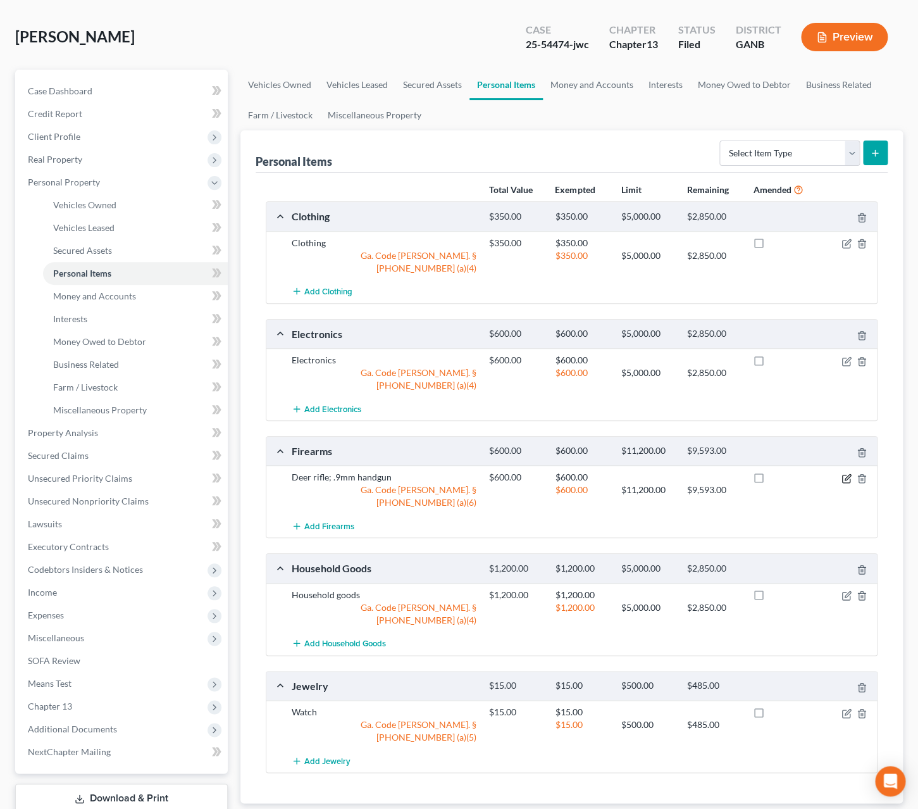
click at [842, 475] on icon "button" at bounding box center [846, 479] width 8 height 8
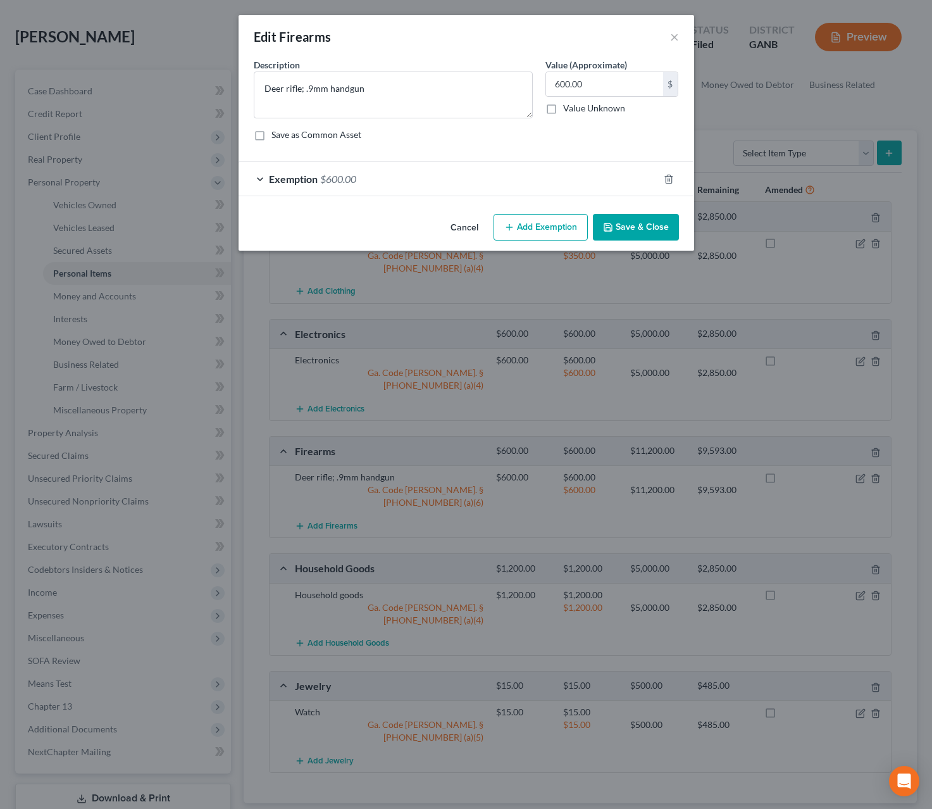
click at [546, 182] on div "Exemption $600.00" at bounding box center [449, 179] width 420 height 34
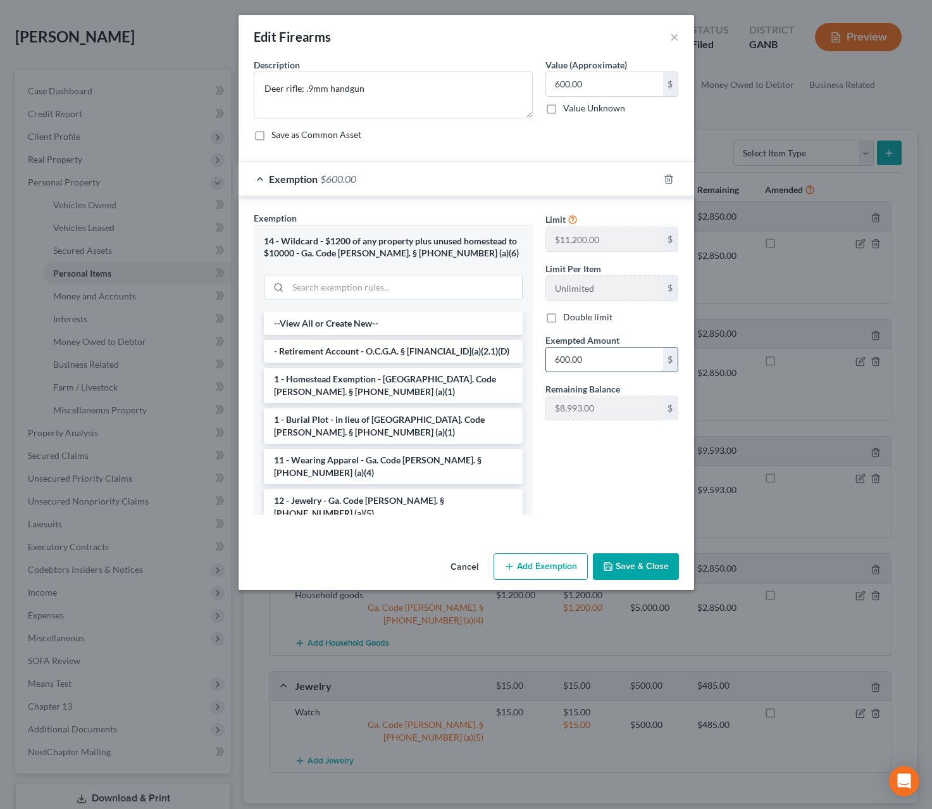
click at [592, 362] on input "600.00" at bounding box center [604, 359] width 117 height 24
type input "193"
click at [616, 568] on button "Save & Close" at bounding box center [636, 566] width 86 height 27
